Goal: Find specific page/section: Find specific page/section

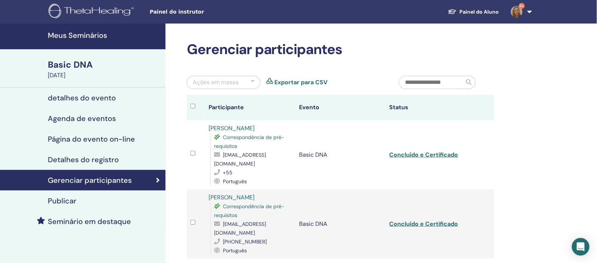
click at [84, 36] on h4 "Meus Seminários" at bounding box center [104, 35] width 113 height 9
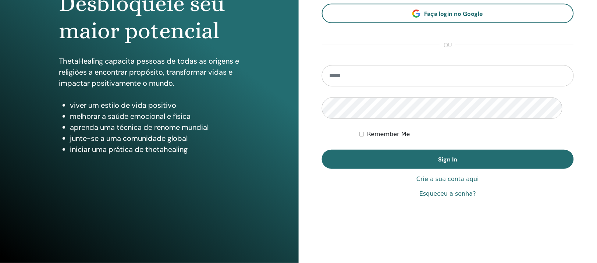
scroll to position [138, 0]
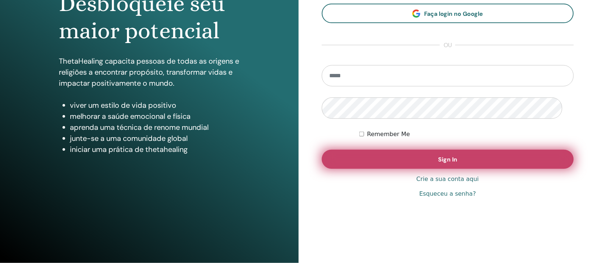
type input "**********"
click at [362, 159] on button "Sign In" at bounding box center [448, 159] width 252 height 19
